Goal: Task Accomplishment & Management: Complete application form

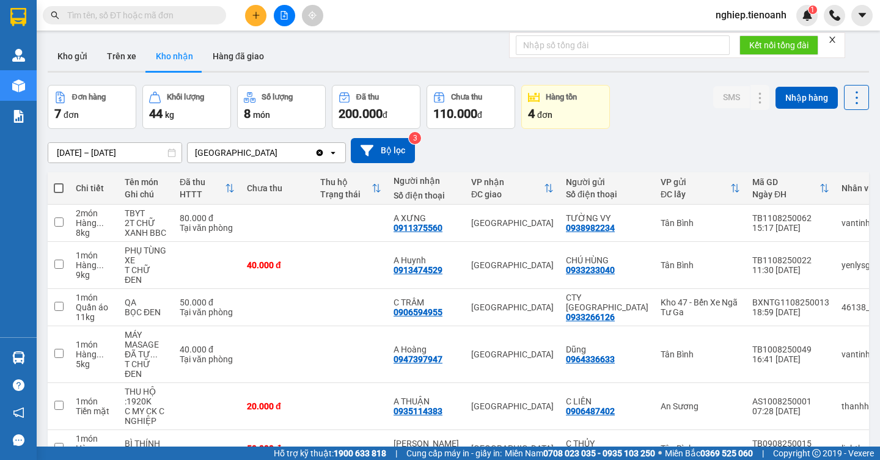
scroll to position [133, 0]
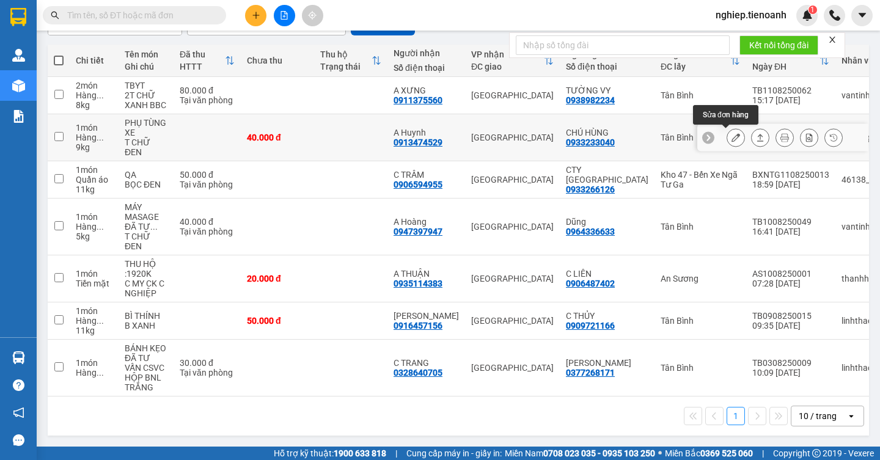
click at [732, 134] on icon at bounding box center [736, 137] width 9 height 9
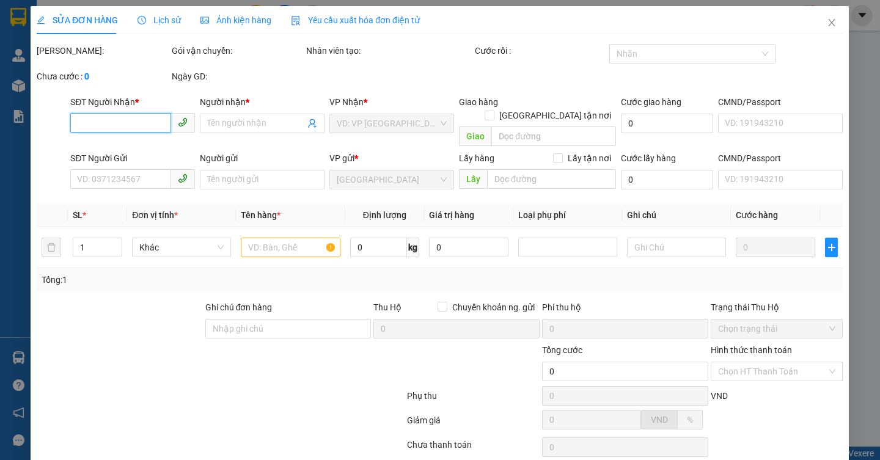
type input "0913474529"
type input "A Huynh"
type input "123456789"
type input "0933233040"
type input "CHÚ HÙNG"
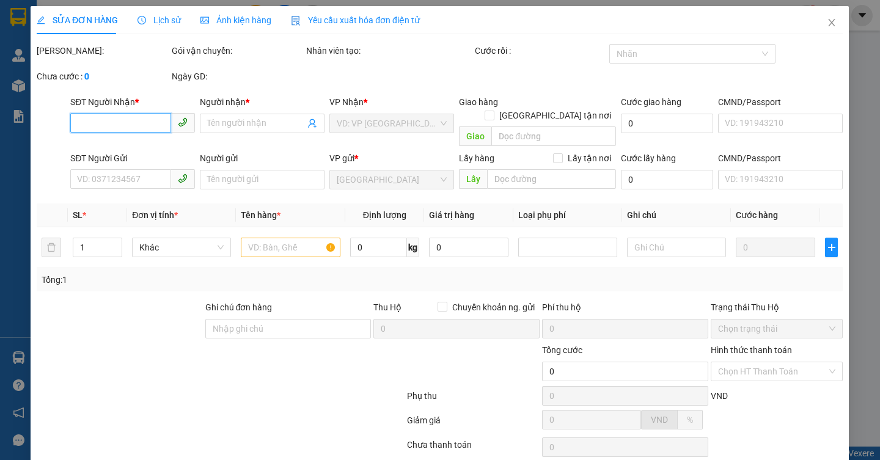
type input "40.000"
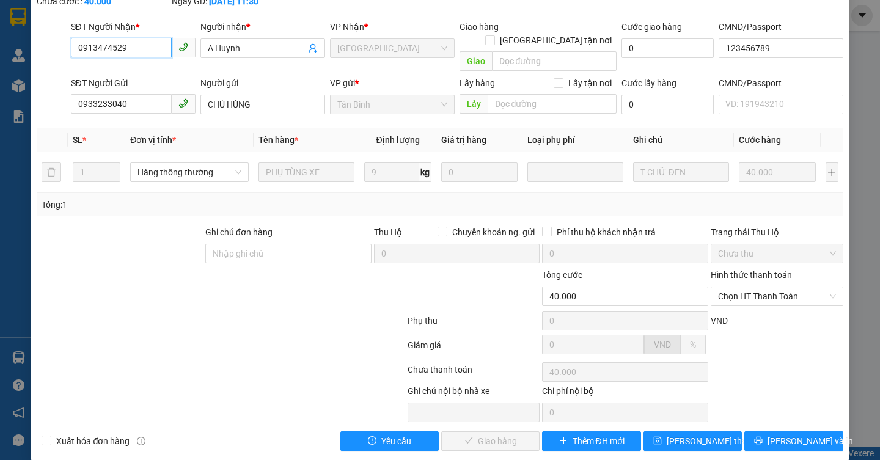
scroll to position [76, 0]
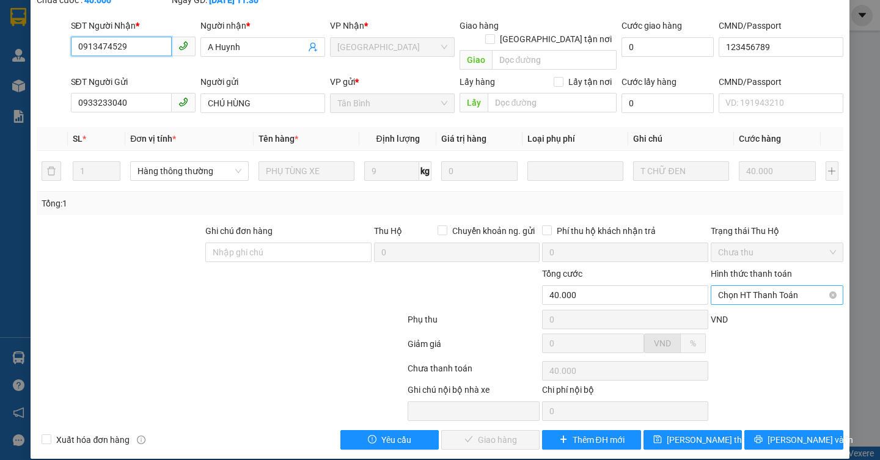
click at [748, 290] on span "Chọn HT Thanh Toán" at bounding box center [777, 295] width 118 height 18
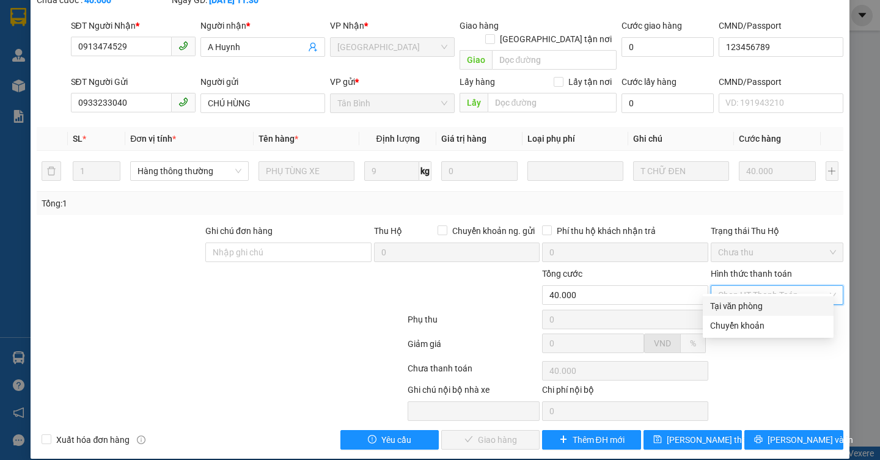
click at [735, 301] on div "Tại văn phòng" at bounding box center [768, 306] width 116 height 13
type input "0"
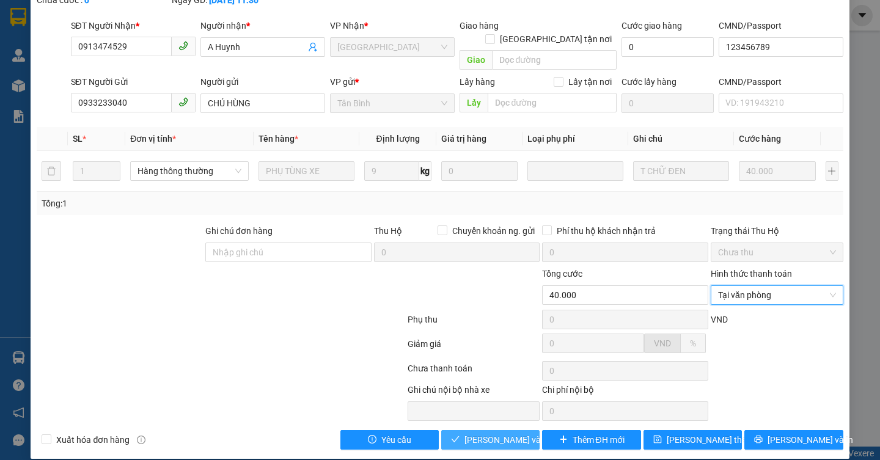
click at [488, 433] on span "[PERSON_NAME] và Giao hàng" at bounding box center [523, 439] width 117 height 13
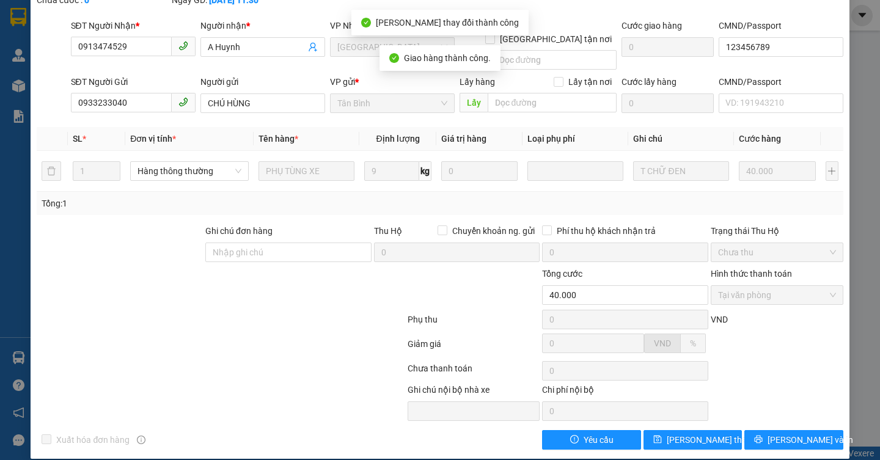
scroll to position [0, 0]
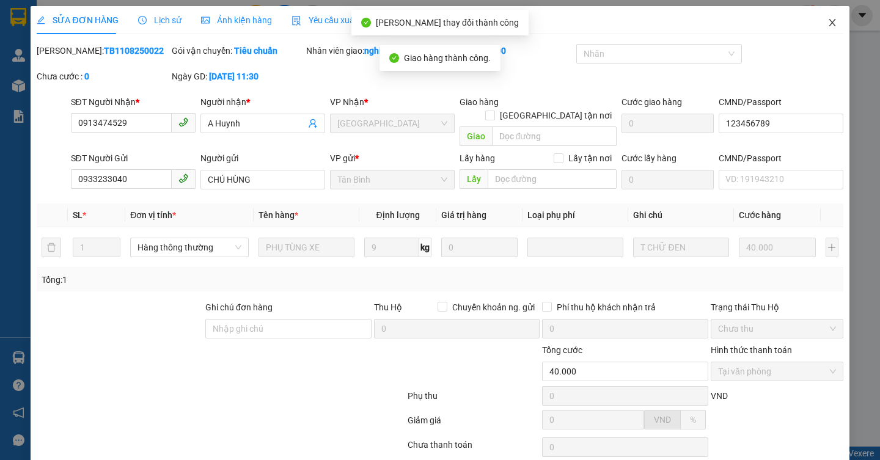
click at [828, 19] on icon "close" at bounding box center [833, 23] width 10 height 10
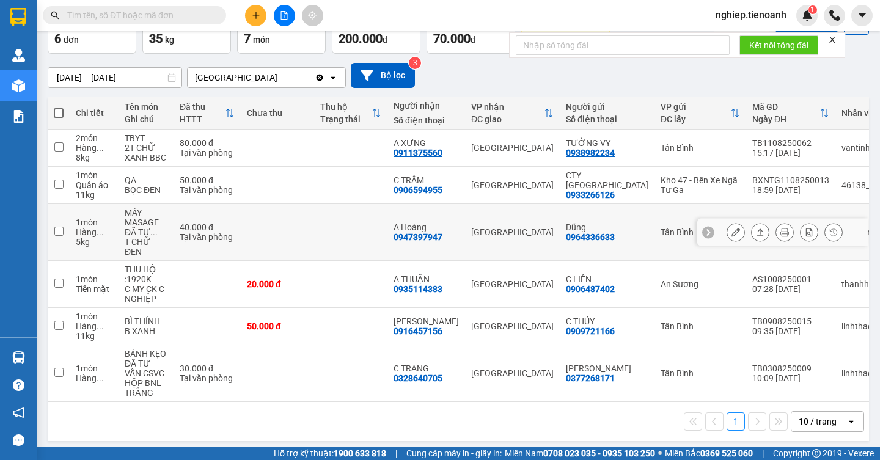
scroll to position [86, 0]
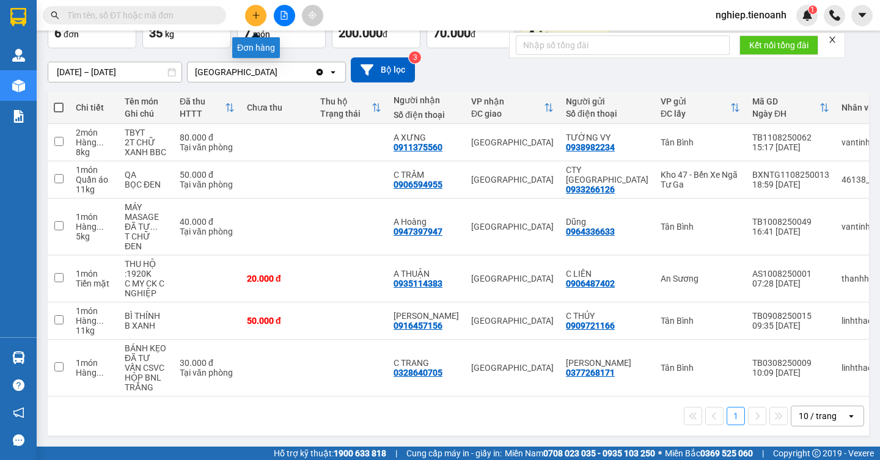
click at [257, 22] on button at bounding box center [255, 15] width 21 height 21
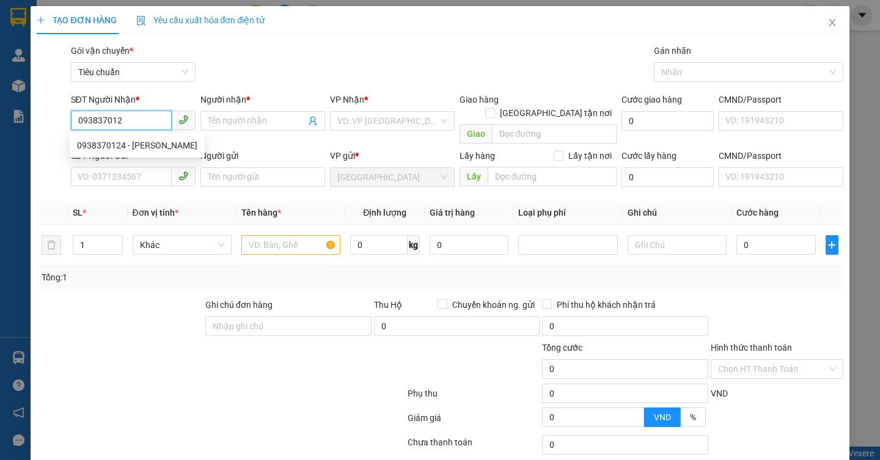
type input "0938370124"
drag, startPoint x: 125, startPoint y: 146, endPoint x: 131, endPoint y: 170, distance: 24.6
click at [125, 146] on div "0938370124 - [PERSON_NAME]" at bounding box center [137, 145] width 120 height 13
type input "Hương"
type input "066196019157"
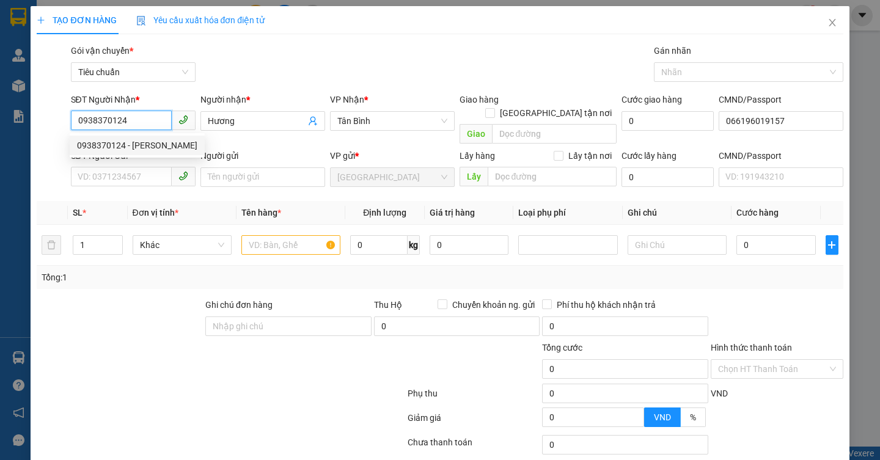
type input "60.000"
type input "0938370124"
click at [131, 341] on div at bounding box center [153, 362] width 236 height 43
drag, startPoint x: 131, startPoint y: 333, endPoint x: 133, endPoint y: 325, distance: 7.6
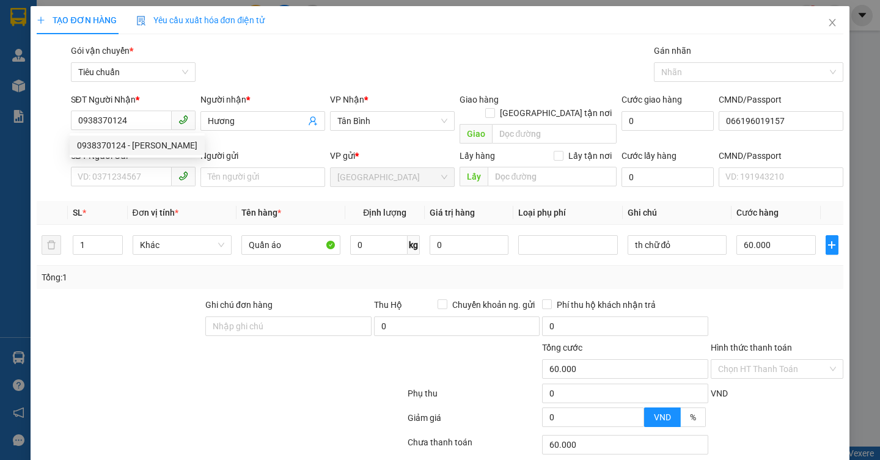
click at [132, 341] on div at bounding box center [153, 362] width 236 height 43
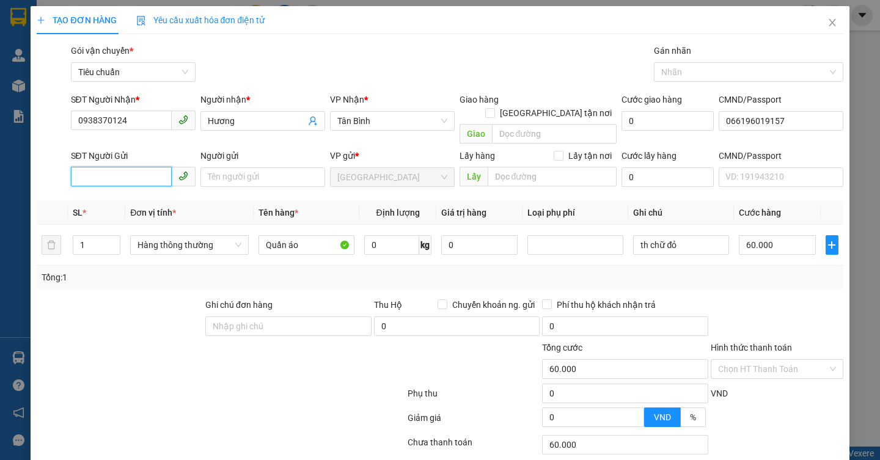
click at [90, 167] on input "SĐT Người Gửi" at bounding box center [121, 177] width 101 height 20
click at [89, 167] on input "SĐT Người Gửi" at bounding box center [121, 177] width 101 height 20
click at [139, 191] on div "0772457187 - C Mai" at bounding box center [131, 188] width 108 height 13
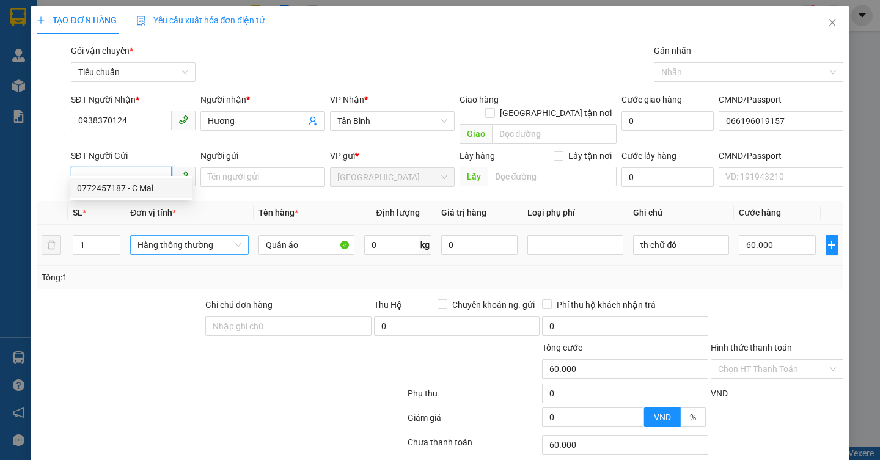
type input "0772457187"
type input "C Mai"
type input "052173012611"
click at [136, 273] on div "Tổng: 1" at bounding box center [440, 277] width 806 height 23
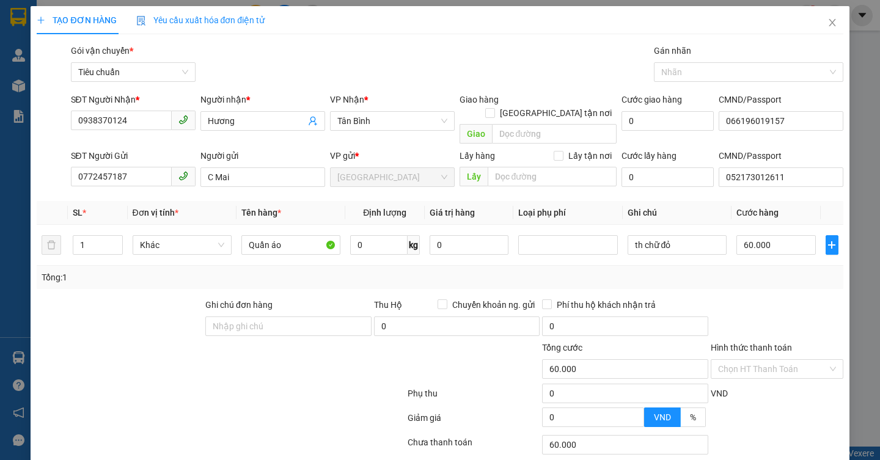
click at [136, 273] on div "Tổng: 1" at bounding box center [440, 277] width 806 height 23
click at [138, 273] on div "Tổng: 1" at bounding box center [440, 277] width 806 height 23
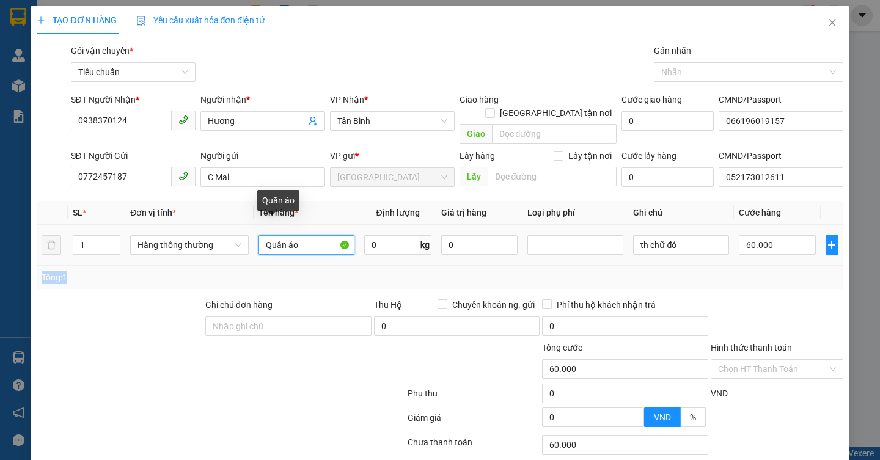
click at [298, 235] on input "Quần áo" at bounding box center [307, 245] width 96 height 20
type input "Q"
click at [282, 235] on input "mức gừng(" at bounding box center [307, 245] width 96 height 20
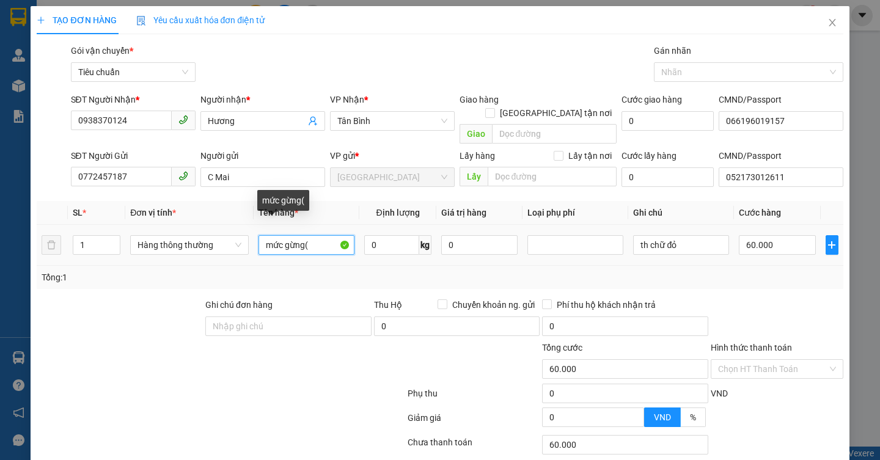
click at [282, 235] on input "mức gừng(" at bounding box center [307, 245] width 96 height 20
click at [281, 237] on input "mức gừng(" at bounding box center [307, 245] width 96 height 20
click at [323, 235] on input "mứt gừng(" at bounding box center [307, 245] width 96 height 20
type input "mứt gừng(đã tư vấn vận chuyển)"
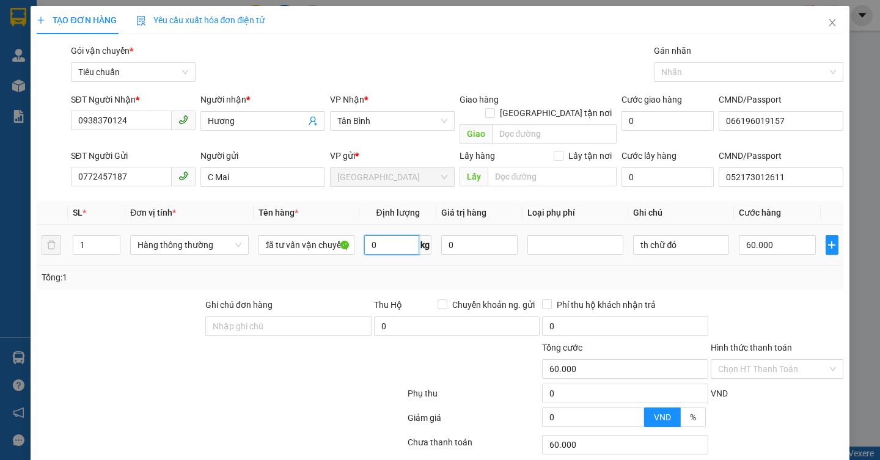
click at [396, 235] on input "0" at bounding box center [391, 245] width 55 height 20
type input "14"
click at [278, 364] on div at bounding box center [338, 362] width 135 height 43
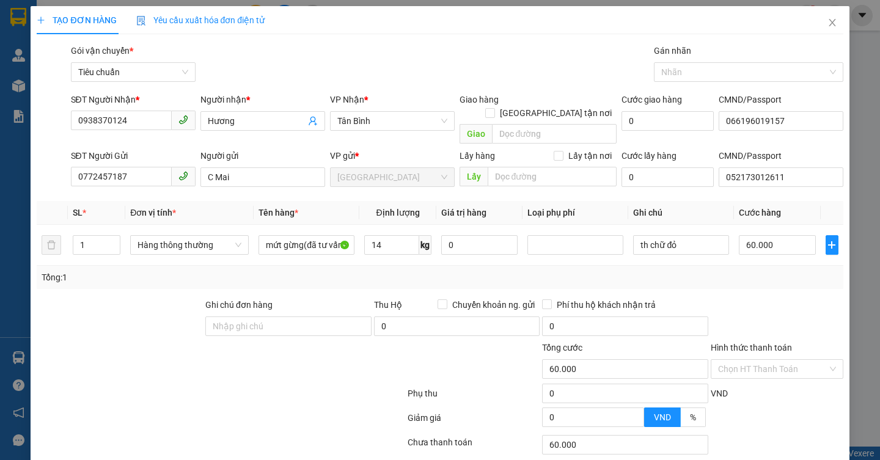
click at [278, 364] on div at bounding box center [338, 362] width 135 height 43
type input "50.000"
click at [391, 235] on input "14" at bounding box center [391, 245] width 55 height 20
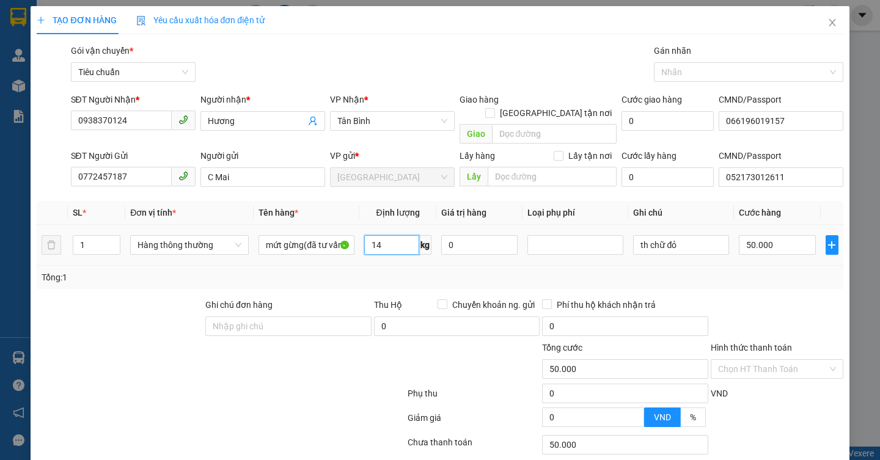
click at [391, 235] on input "14" at bounding box center [391, 245] width 55 height 20
type input "15"
click at [315, 384] on div at bounding box center [220, 396] width 370 height 24
click at [682, 235] on input "th chữ đỏ" at bounding box center [681, 245] width 96 height 20
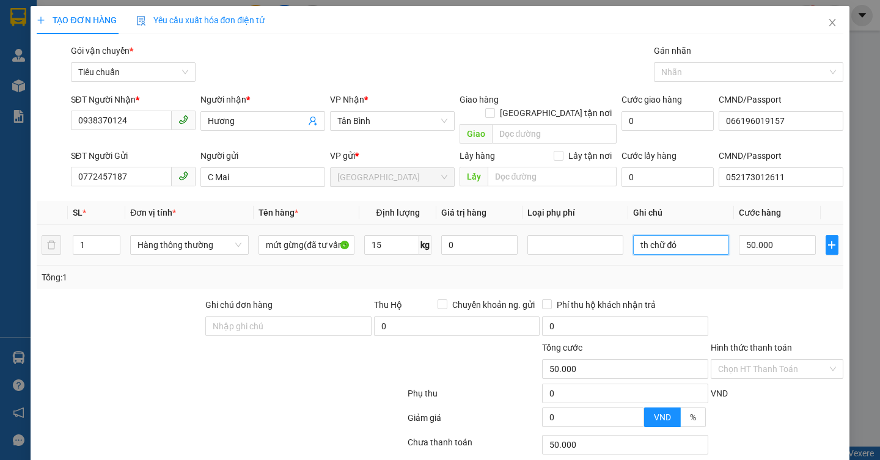
click at [682, 235] on input "th chữ đỏ" at bounding box center [681, 245] width 96 height 20
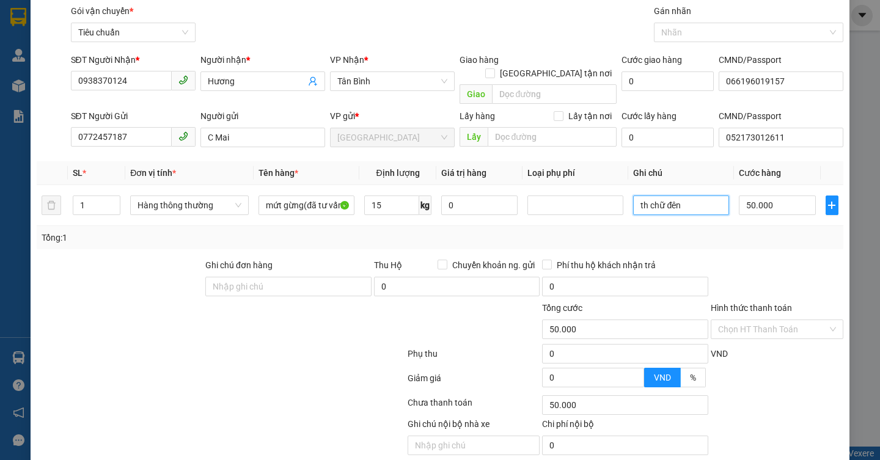
scroll to position [61, 0]
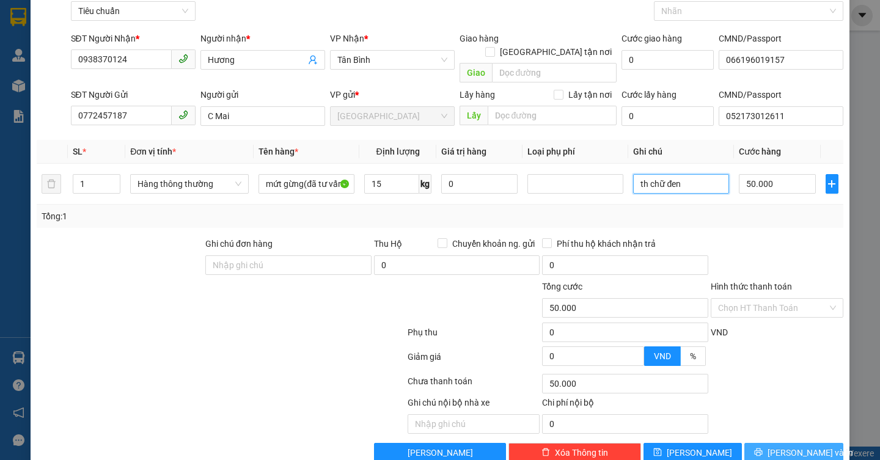
type input "th chữ đen"
click at [762, 449] on icon "printer" at bounding box center [759, 453] width 8 height 8
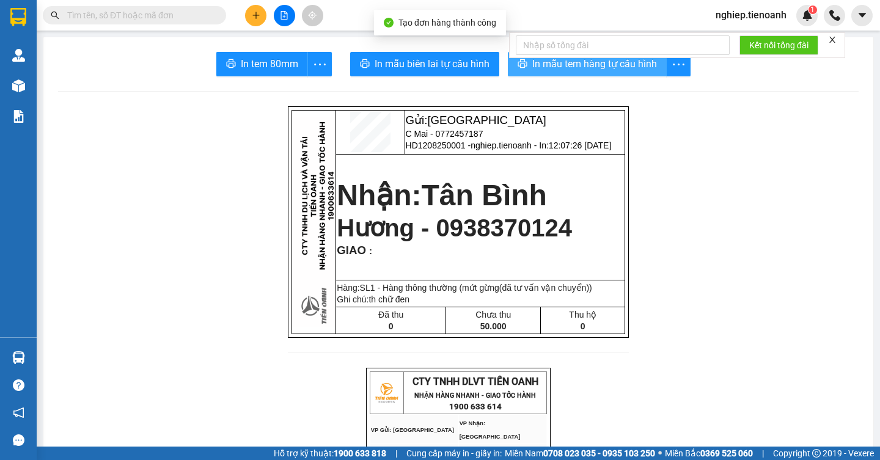
click at [535, 68] on span "In mẫu tem hàng tự cấu hình" at bounding box center [594, 63] width 125 height 15
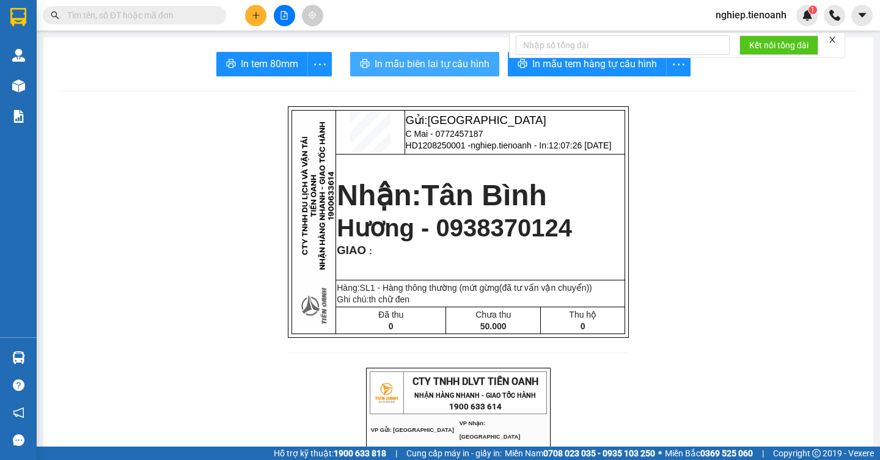
click at [446, 53] on button "In mẫu biên lai tự cấu hình" at bounding box center [424, 64] width 149 height 24
click at [440, 64] on span "In mẫu biên lai tự cấu hình" at bounding box center [432, 63] width 115 height 15
